Goal: Information Seeking & Learning: Learn about a topic

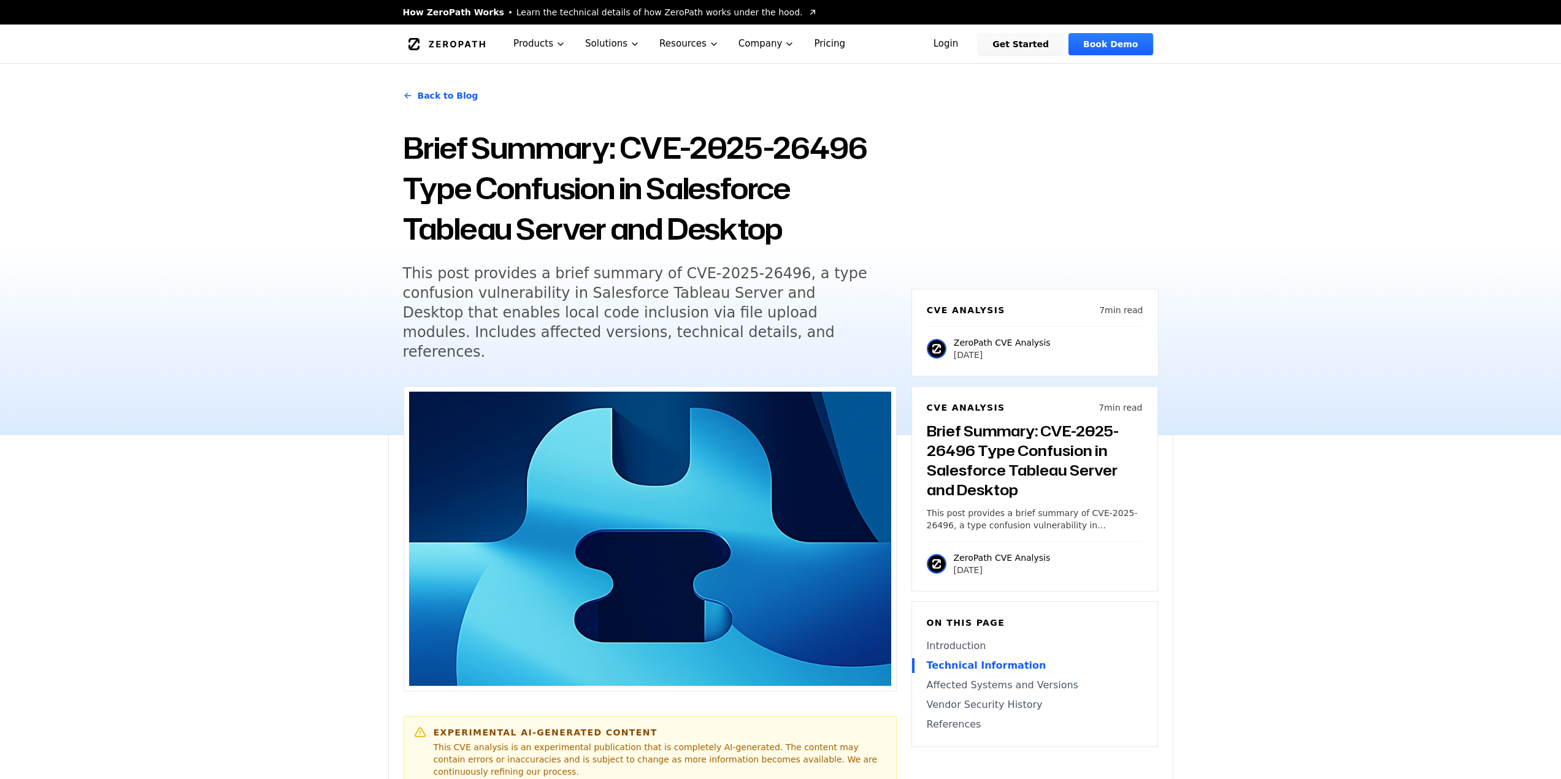
scroll to position [920, 0]
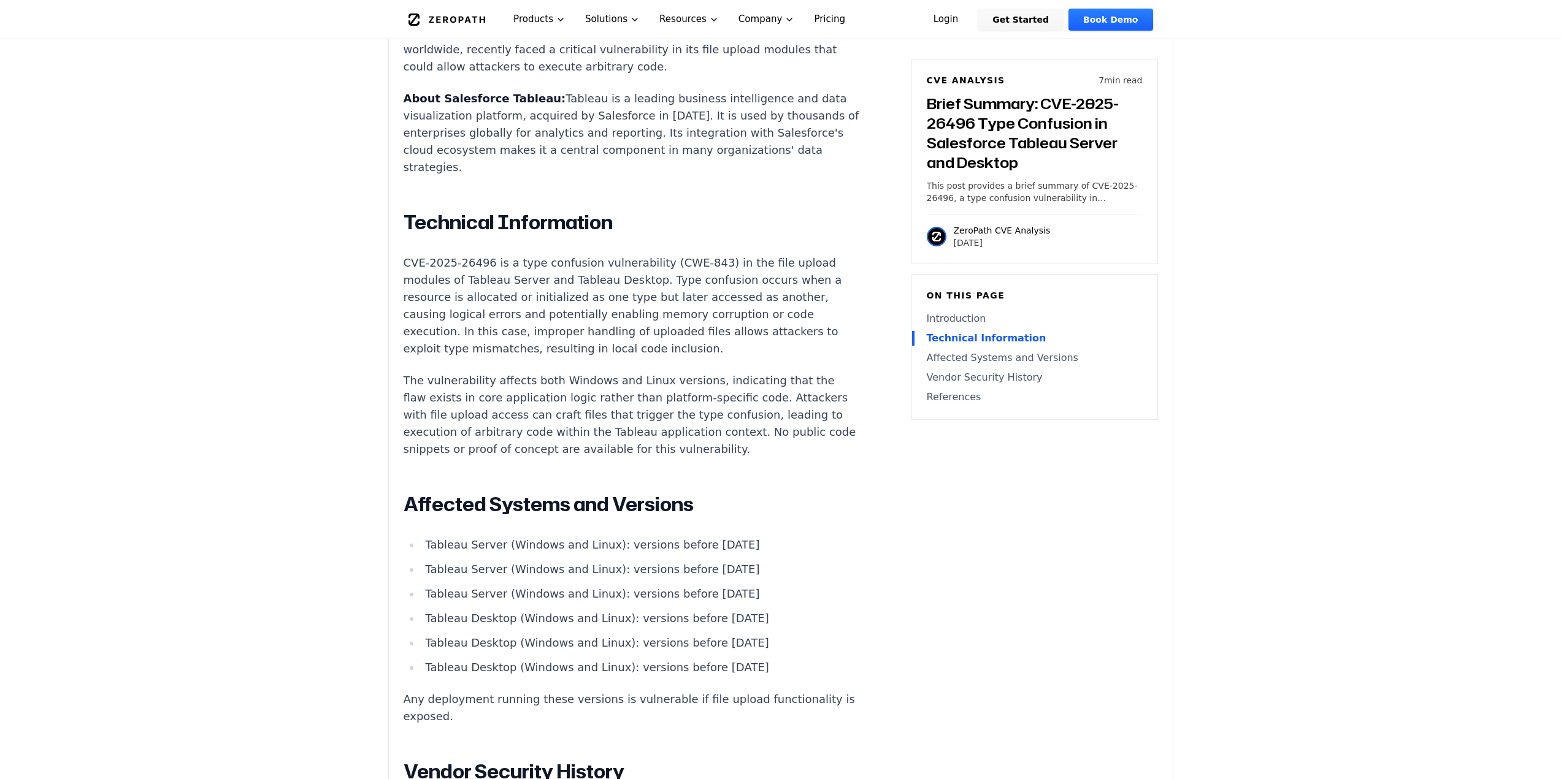
click at [604, 635] on li "Tableau Desktop (Windows and Linux): versions before [DATE]" at bounding box center [640, 643] width 439 height 17
click at [457, 537] on li "Tableau Server (Windows and Linux): versions before [DATE]" at bounding box center [640, 545] width 439 height 17
click at [429, 537] on li "Tableau Server (Windows and Linux): versions before [DATE]" at bounding box center [640, 545] width 439 height 17
drag, startPoint x: 427, startPoint y: 515, endPoint x: 744, endPoint y: 626, distance: 335.9
click at [744, 626] on ul "Tableau Server (Windows and Linux): versions before [DATE] Tableau Server (Wind…" at bounding box center [631, 607] width 456 height 140
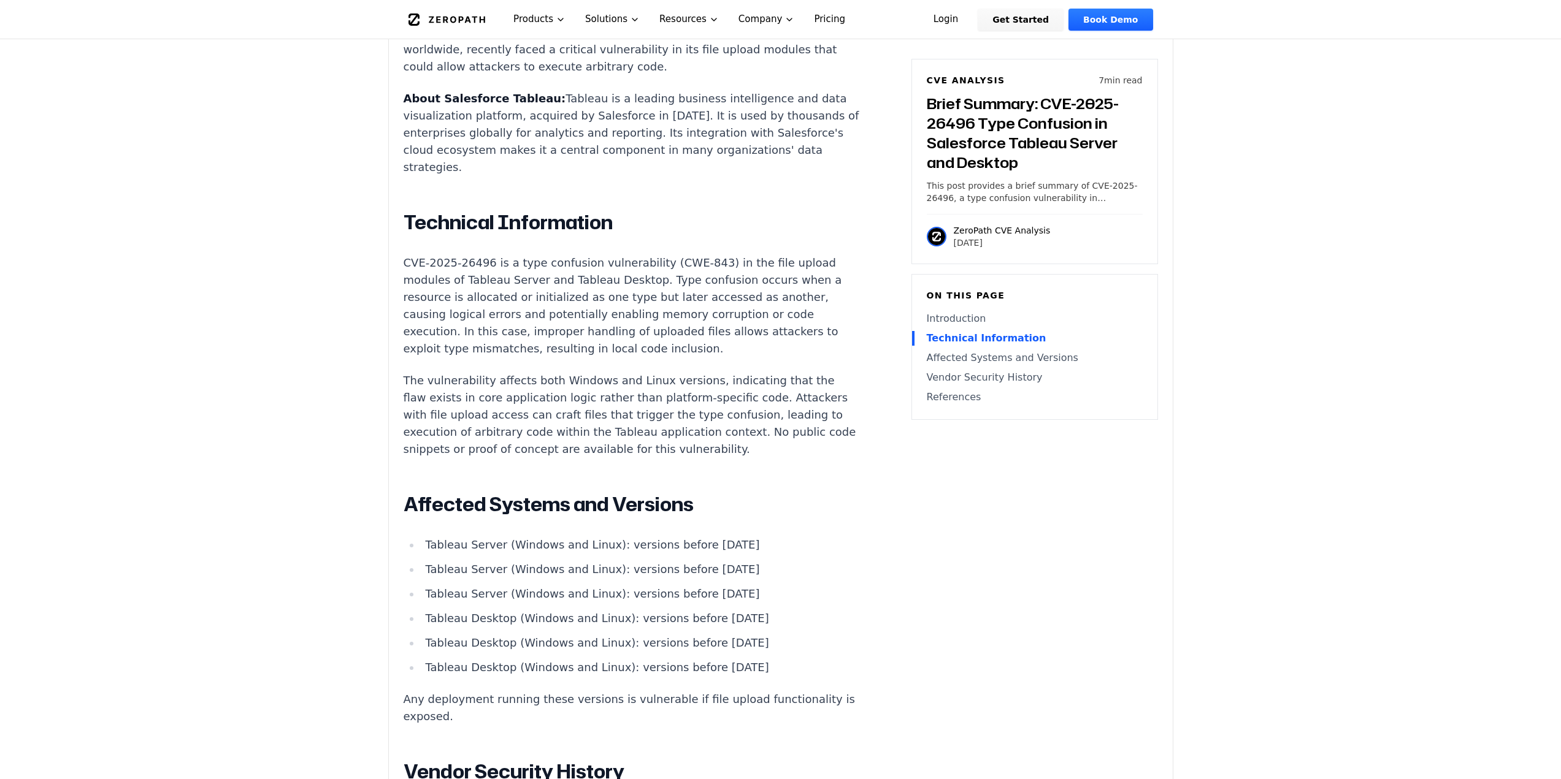
click at [631, 586] on li "Tableau Server (Windows and Linux): versions before [DATE]" at bounding box center [640, 594] width 439 height 17
drag, startPoint x: 427, startPoint y: 511, endPoint x: 742, endPoint y: 631, distance: 336.7
click at [742, 631] on ul "Tableau Server (Windows and Linux): versions before [DATE] Tableau Server (Wind…" at bounding box center [631, 607] width 456 height 140
copy ul "Tableau Server (Windows and Linux): versions before [DATE] Tableau Server (Wind…"
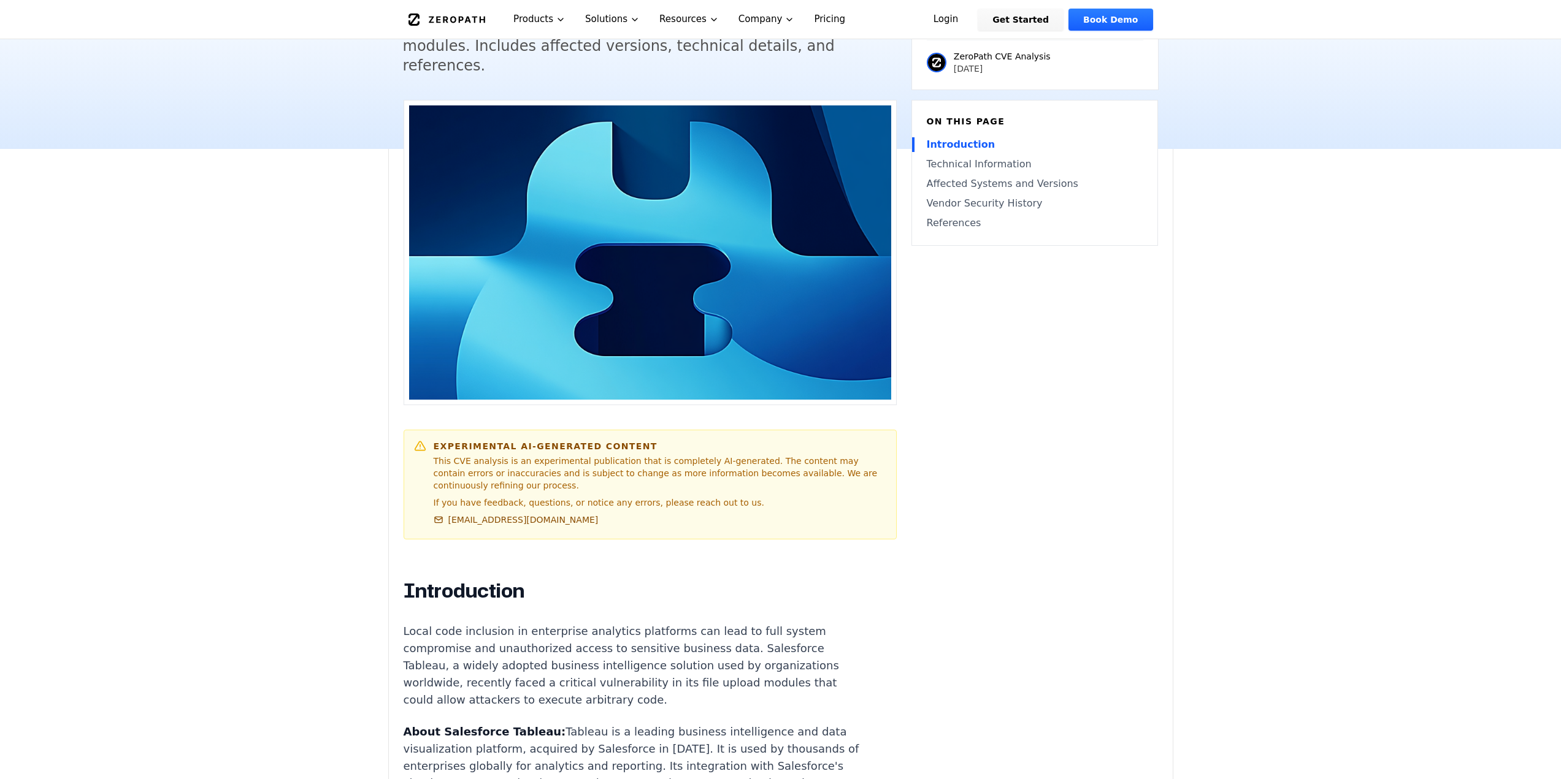
scroll to position [0, 0]
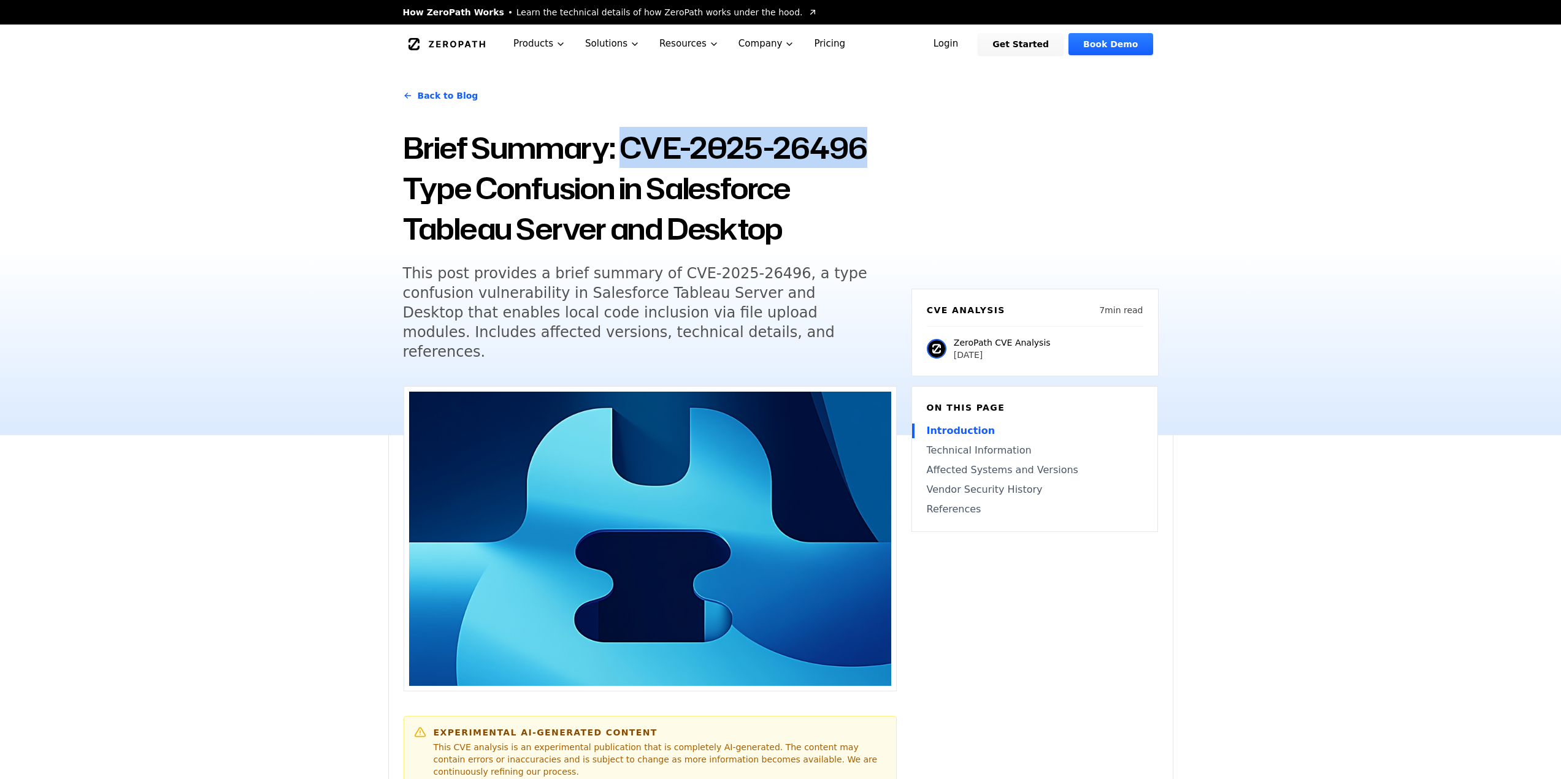
drag, startPoint x: 625, startPoint y: 150, endPoint x: 881, endPoint y: 147, distance: 256.3
click at [881, 147] on h1 "Brief Summary: CVE-2025-26496 Type Confusion in Salesforce Tableau Server and D…" at bounding box center [650, 188] width 494 height 121
copy h1 "CVE-2025-26496"
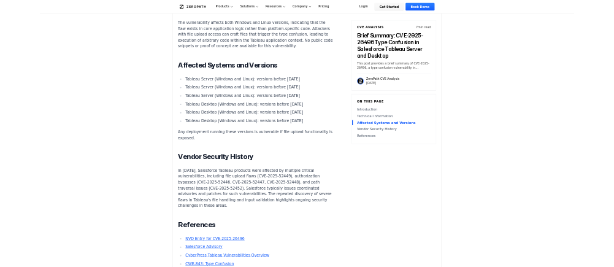
scroll to position [1104, 0]
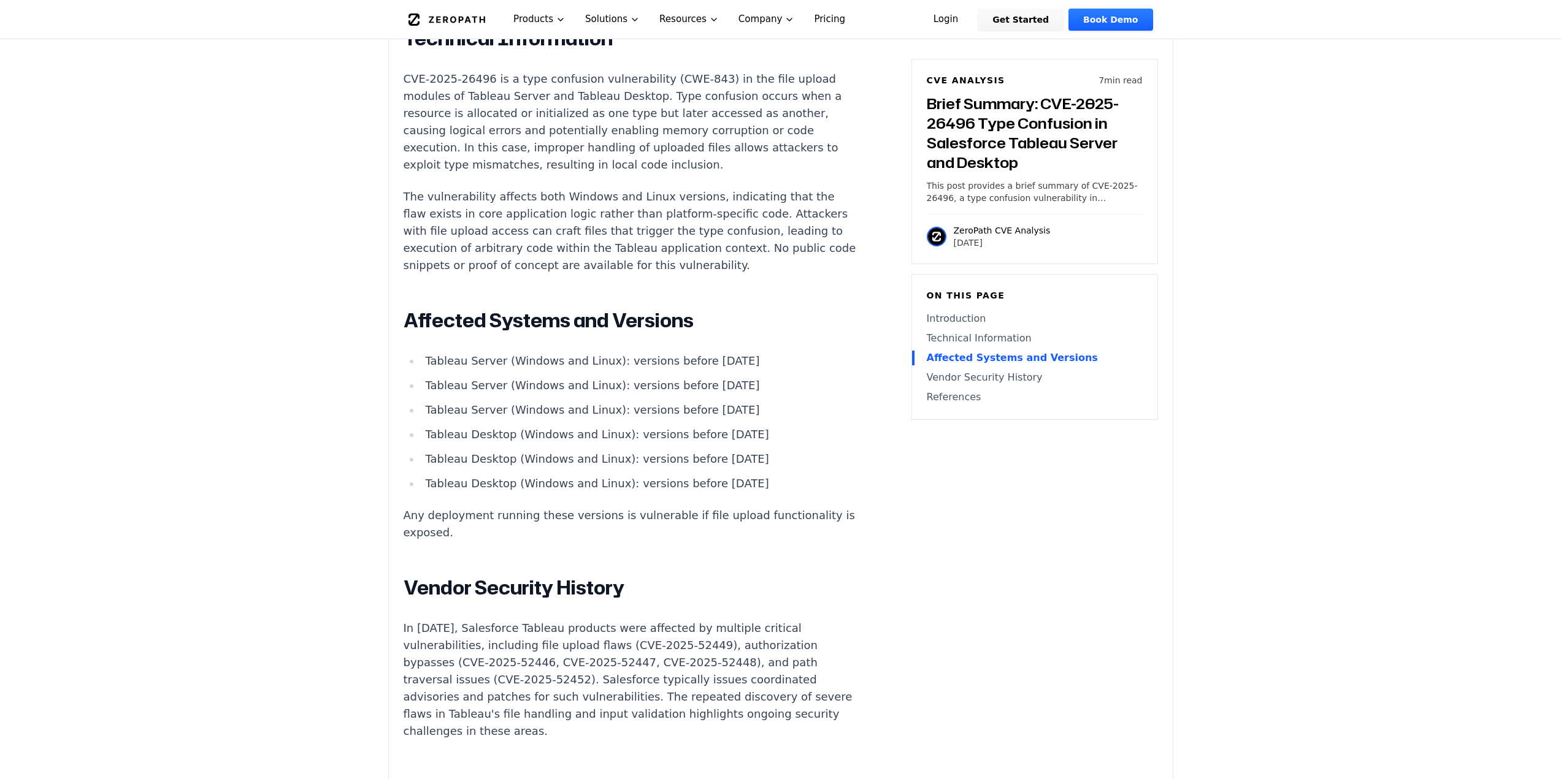
drag, startPoint x: 682, startPoint y: 329, endPoint x: 723, endPoint y: 326, distance: 41.2
click at [723, 353] on li "Tableau Server (Windows and Linux): versions before [DATE]" at bounding box center [640, 361] width 439 height 17
copy li "[DATE]"
drag, startPoint x: 684, startPoint y: 356, endPoint x: 708, endPoint y: 351, distance: 25.1
click at [708, 377] on li "Tableau Server (Windows and Linux): versions before [DATE]" at bounding box center [640, 385] width 439 height 17
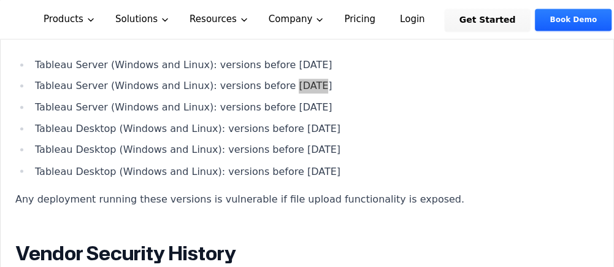
scroll to position [1349, 0]
